Goal: Find specific page/section: Find specific page/section

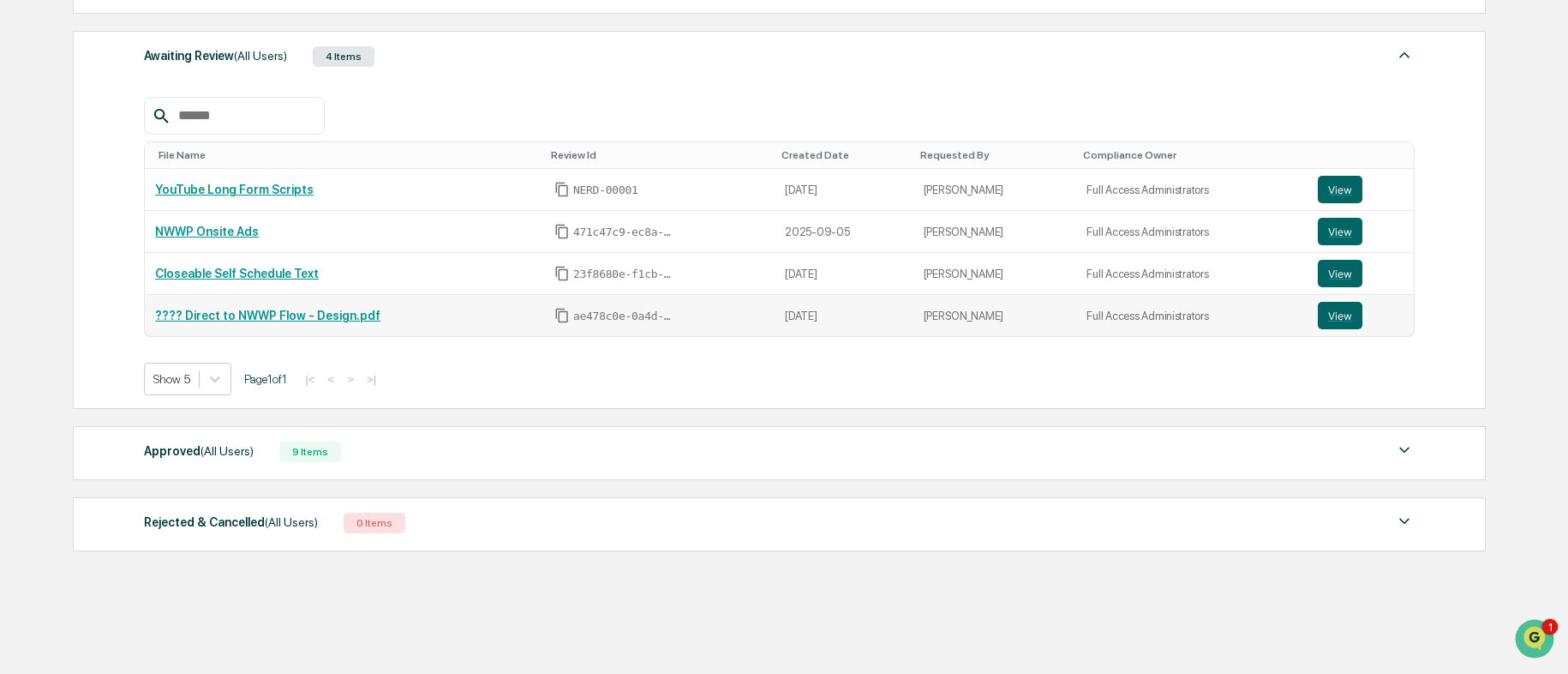
scroll to position [323, 0]
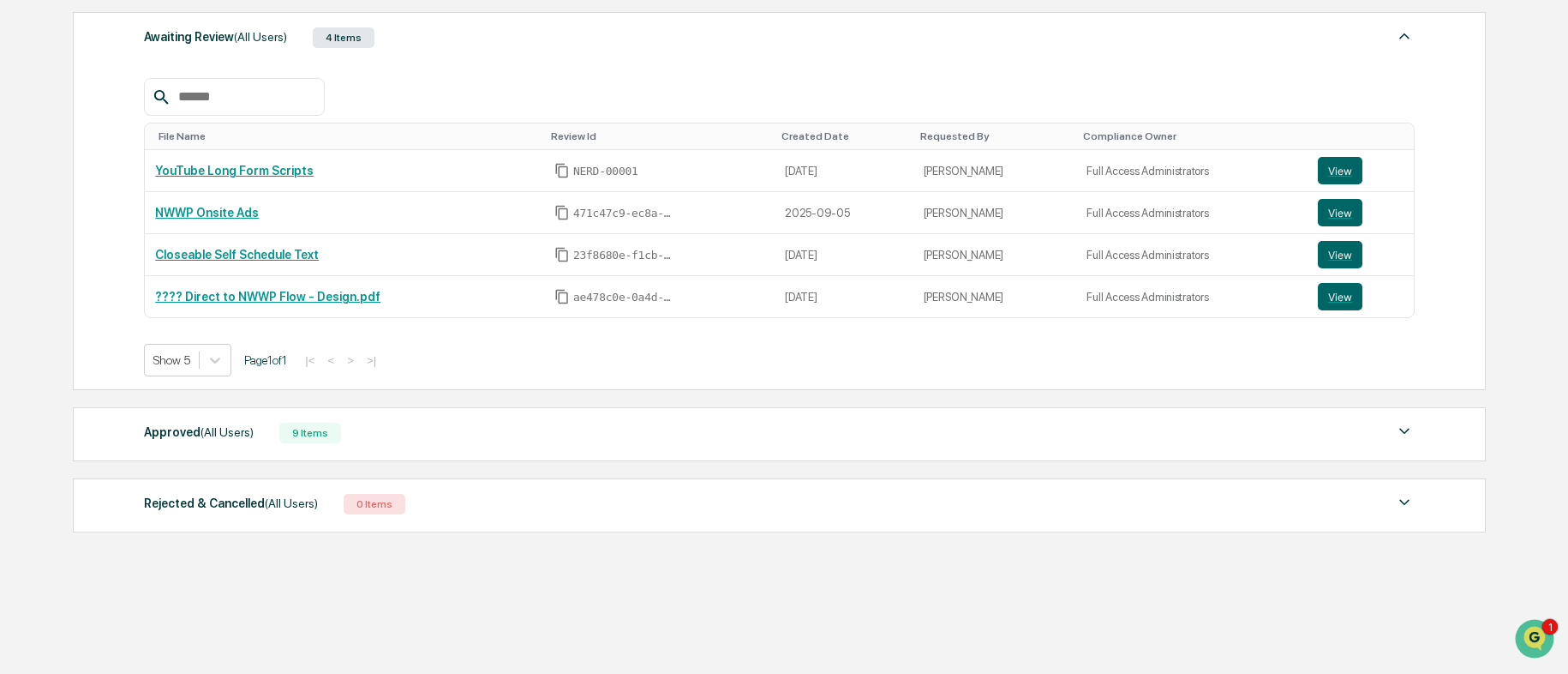
click at [395, 431] on div "Approved (All Users) 9 Items" at bounding box center [779, 432] width 1270 height 24
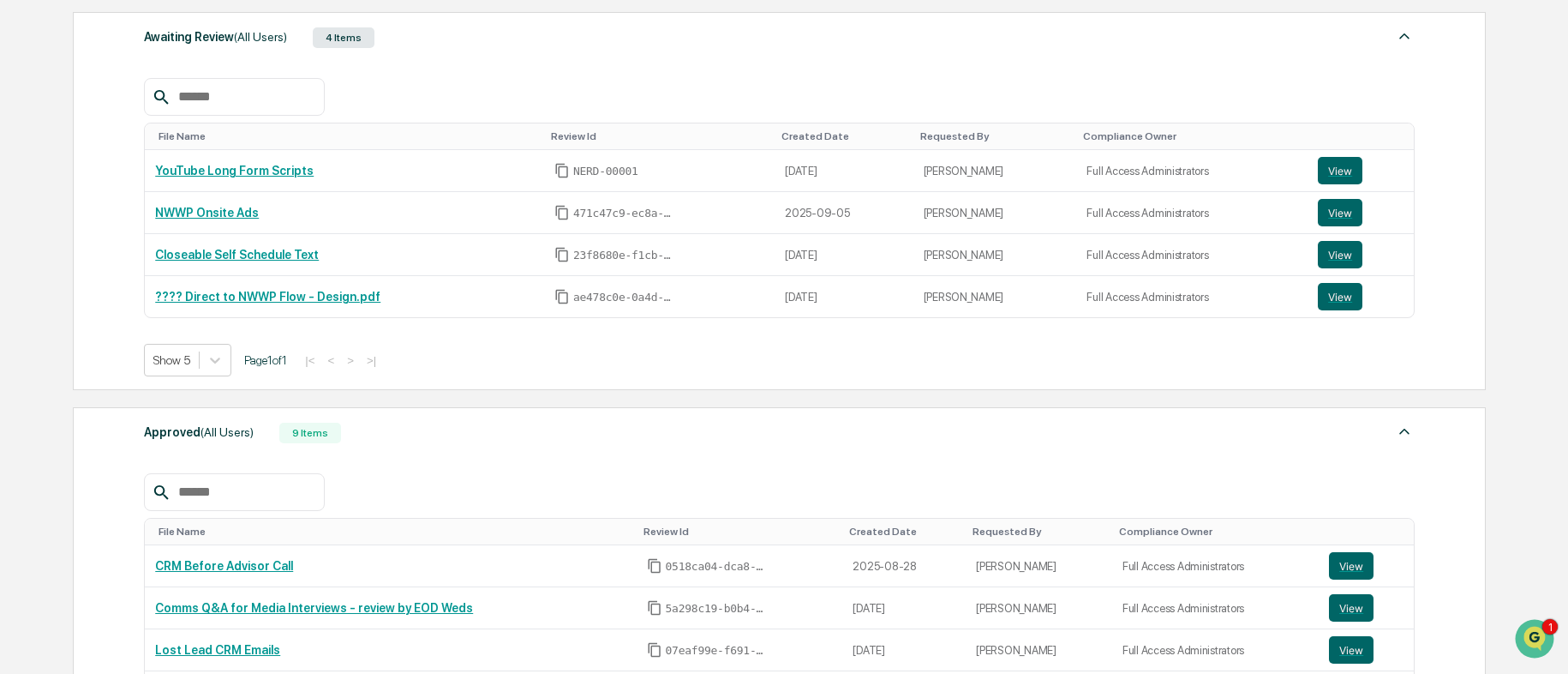
scroll to position [666, 0]
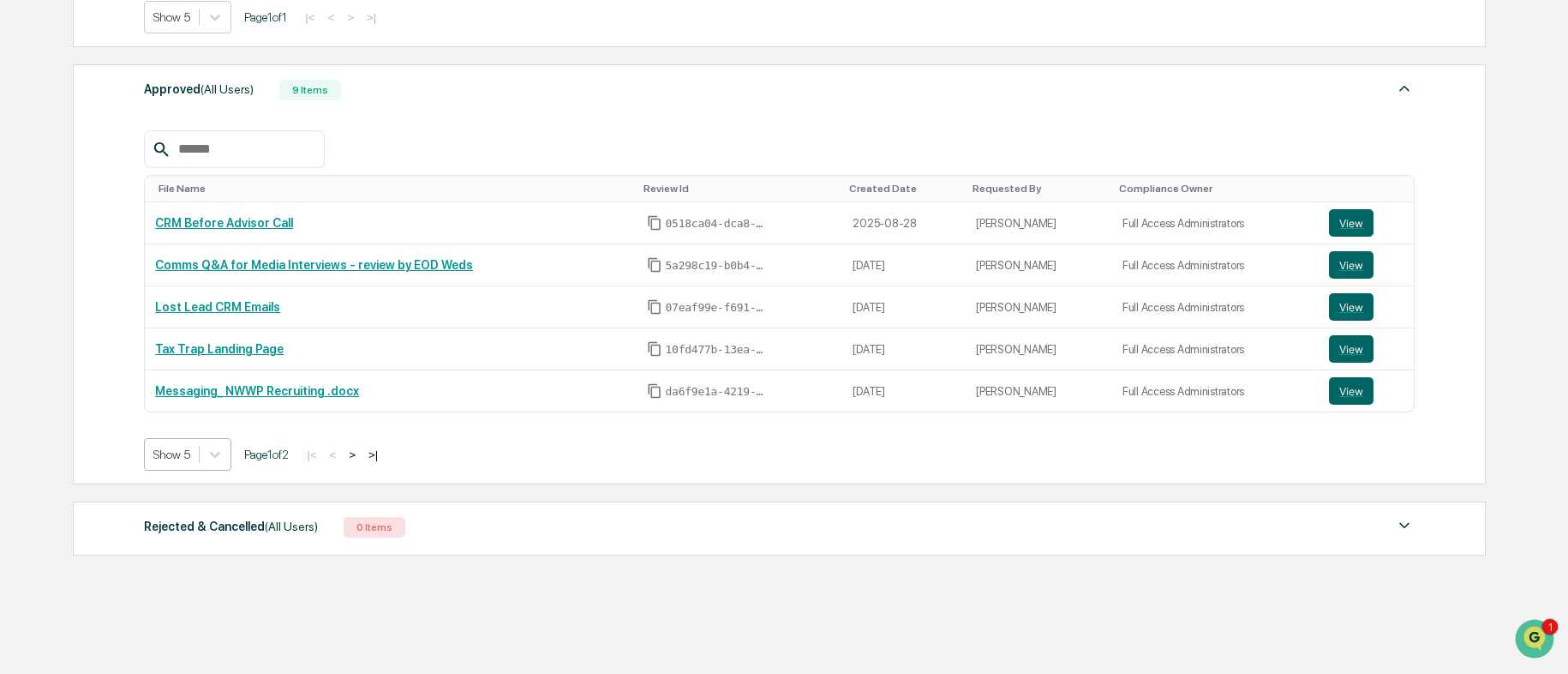
click at [196, 463] on div "Show 5" at bounding box center [172, 454] width 54 height 24
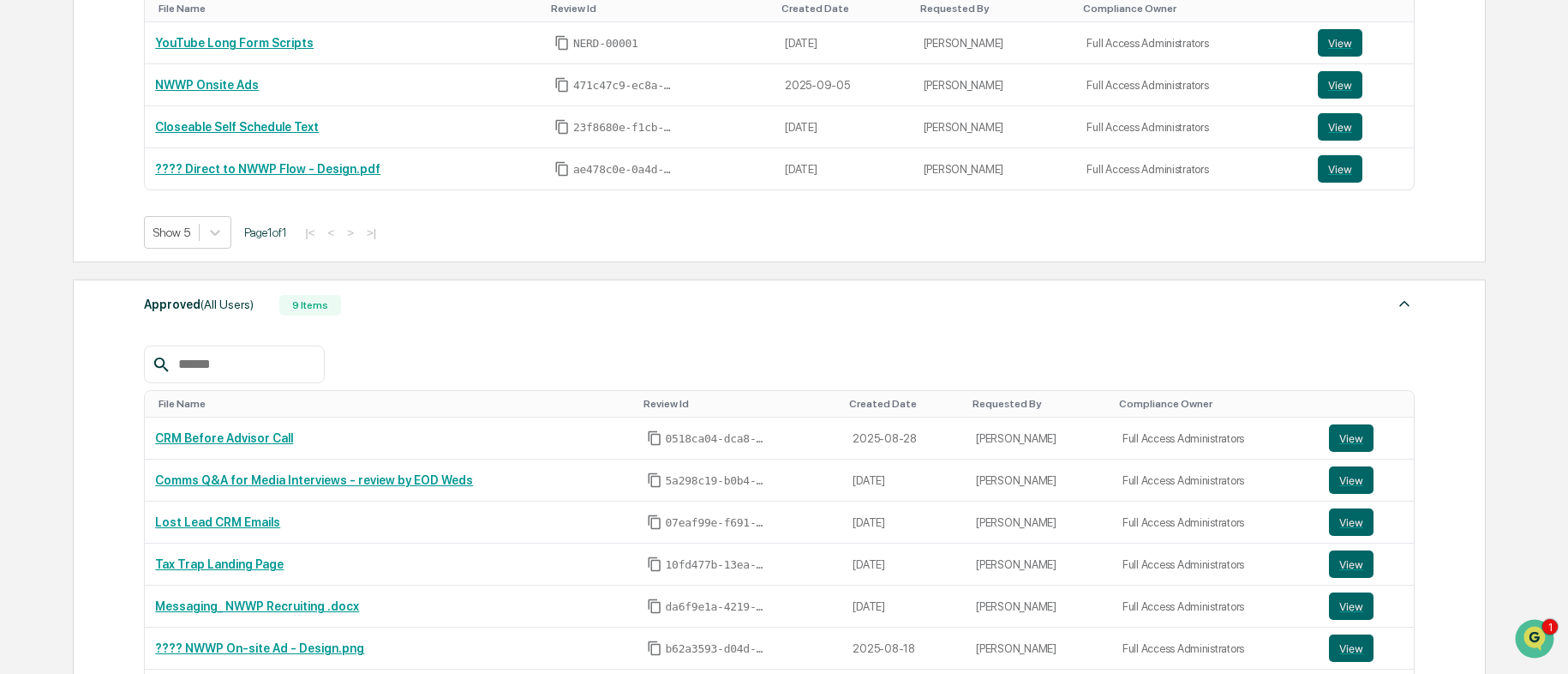
scroll to position [186, 0]
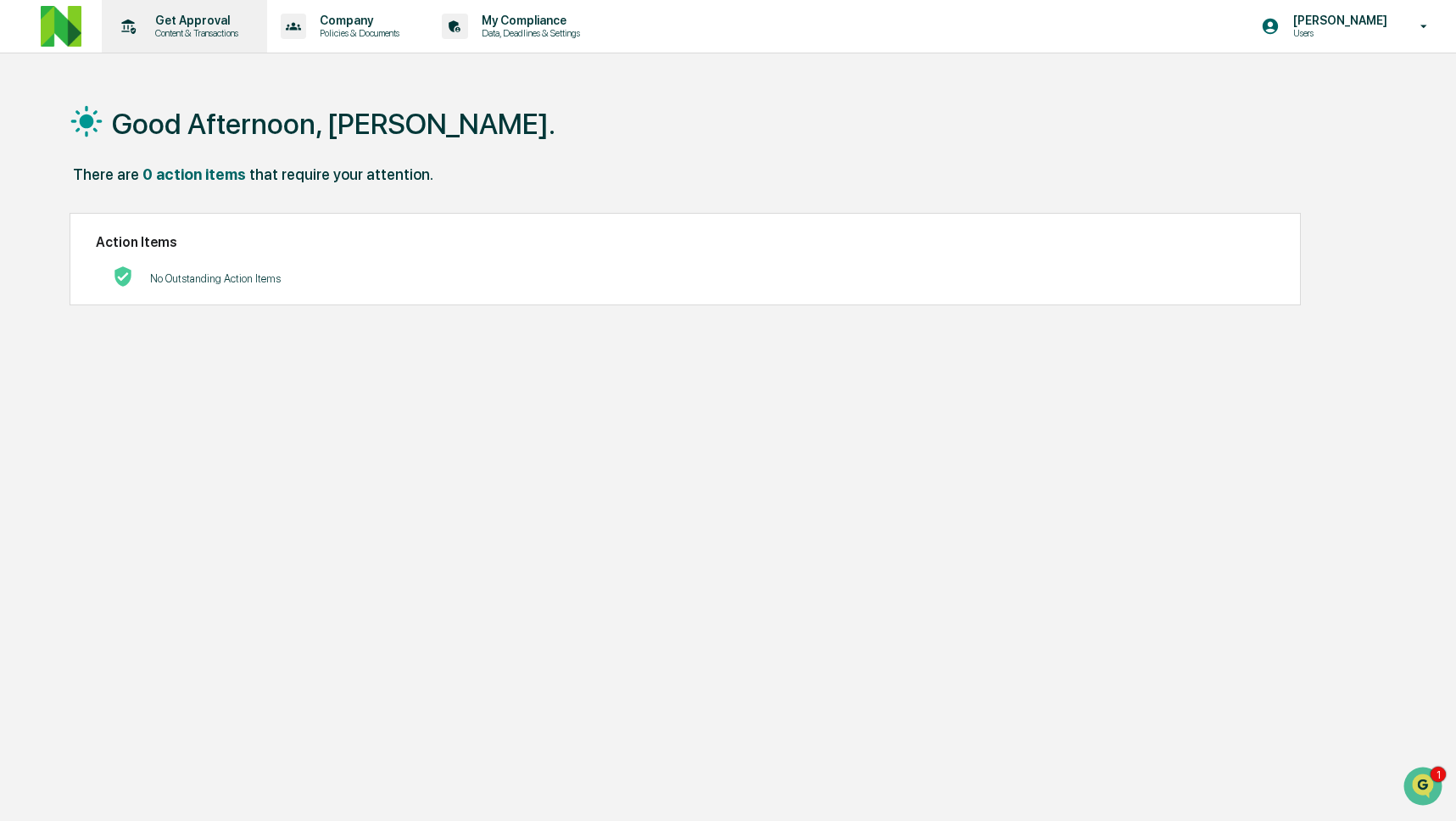
click at [220, 40] on div "Get Approval Content & Transactions" at bounding box center [182, 26] width 148 height 52
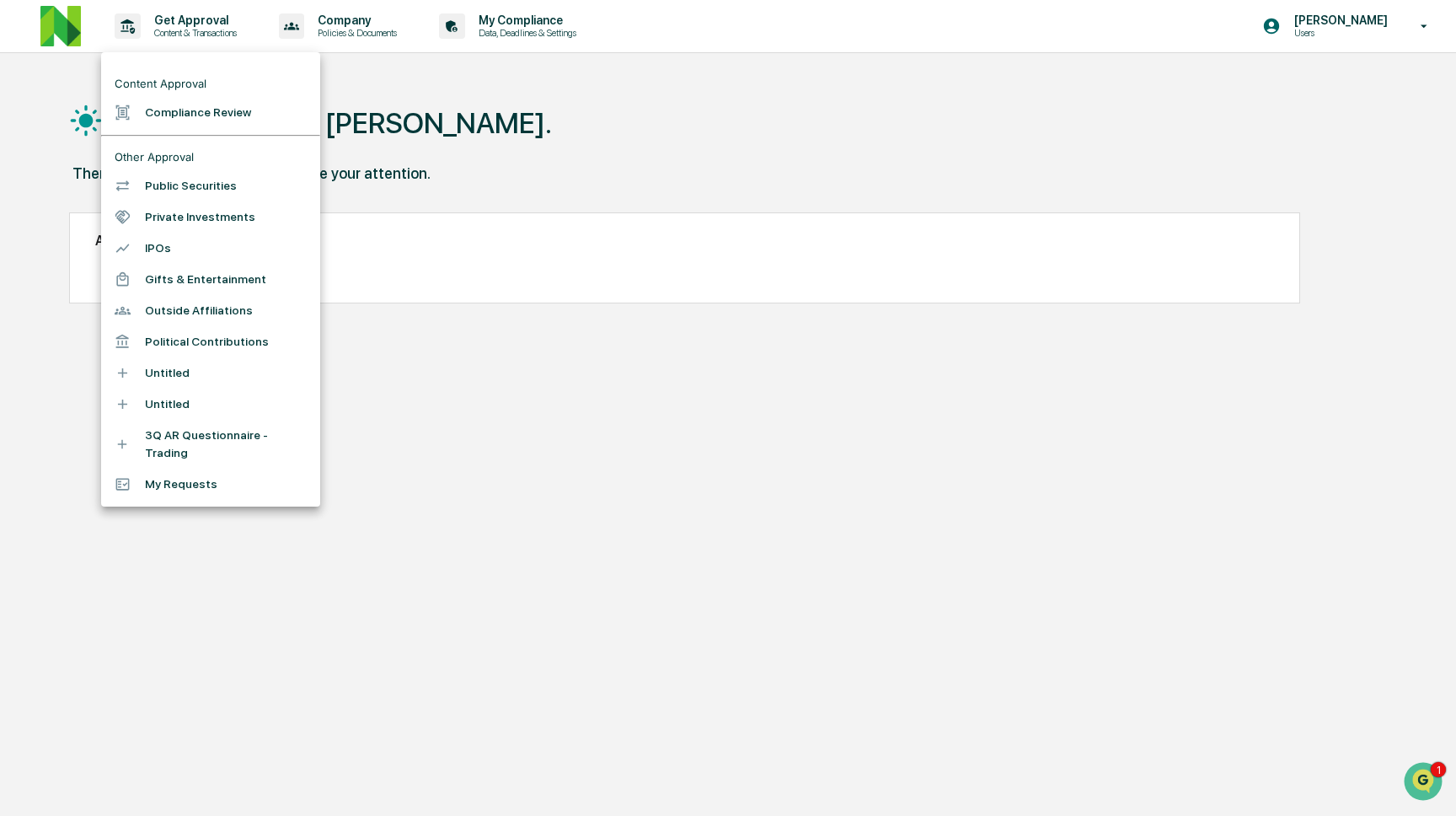
click at [481, 129] on div at bounding box center [728, 408] width 1456 height 816
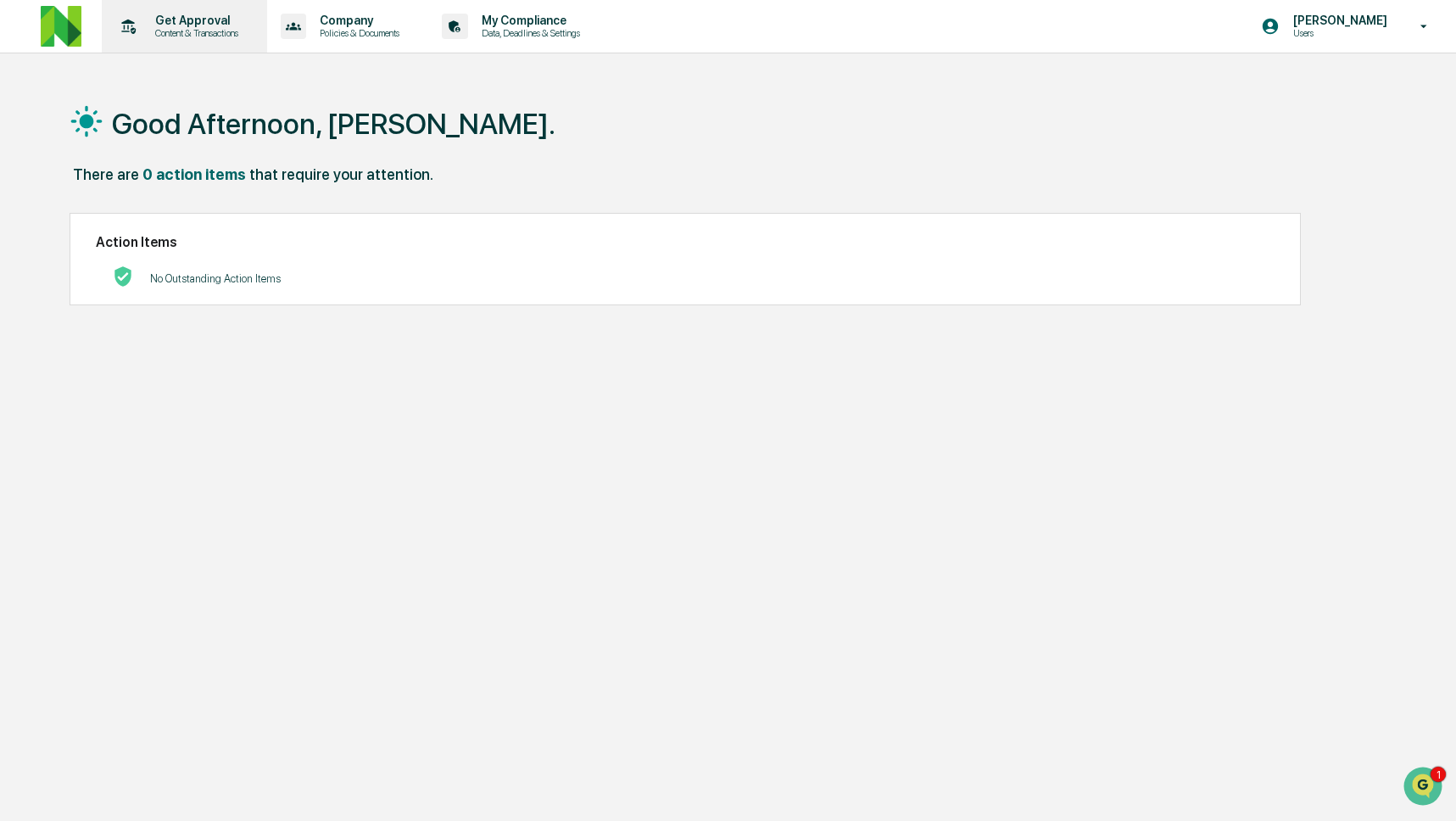
click at [151, 25] on p "Get Approval" at bounding box center [194, 21] width 105 height 14
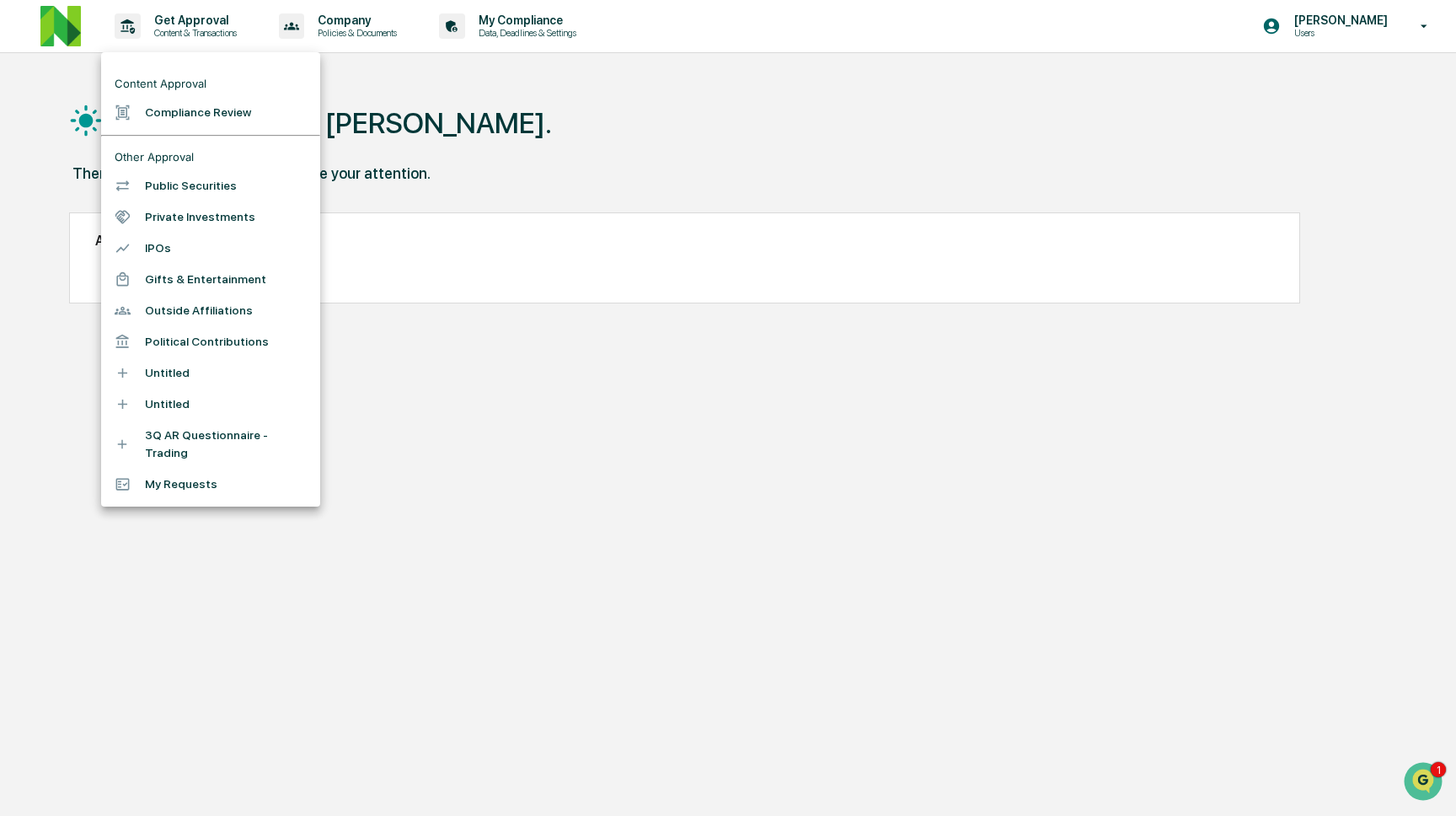
click at [193, 122] on li "Compliance Review" at bounding box center [210, 112] width 219 height 31
